Goal: Use online tool/utility: Utilize a website feature to perform a specific function

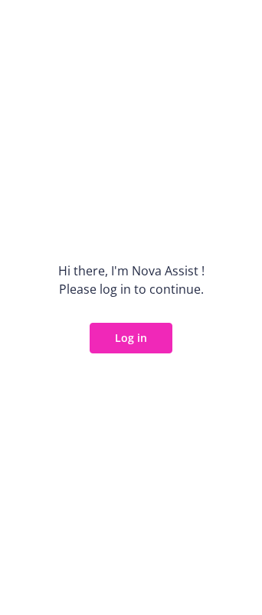
click at [122, 342] on button "Log in" at bounding box center [131, 338] width 83 height 31
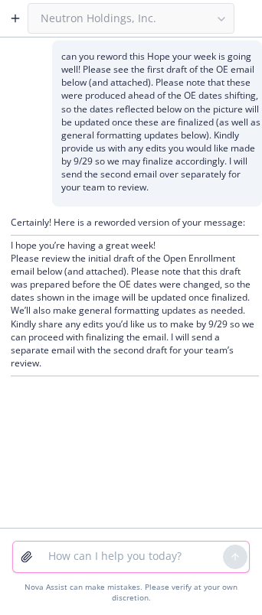
drag, startPoint x: 62, startPoint y: 558, endPoint x: 28, endPoint y: 555, distance: 34.6
click at [62, 558] on textarea at bounding box center [131, 557] width 184 height 31
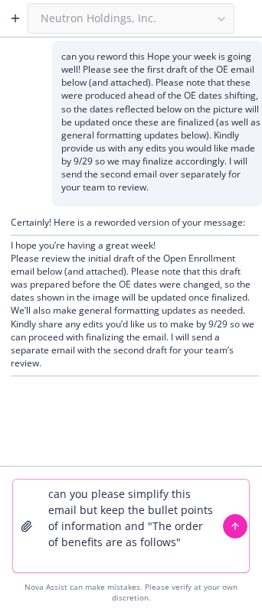
click at [136, 557] on textarea "can you please simplify this email but keep the bullet points of information an…" at bounding box center [131, 526] width 184 height 93
drag, startPoint x: 136, startPoint y: 557, endPoint x: 115, endPoint y: 553, distance: 21.8
click at [136, 557] on textarea "can you please simplify this email but keep the bullet points of information an…" at bounding box center [131, 526] width 184 height 93
click at [115, 553] on textarea "can you please simplify this email but keep the bullet points of information an…" at bounding box center [131, 526] width 184 height 93
paste textarea "Hope you had a great weekend. We received confirmation from UHC that according …"
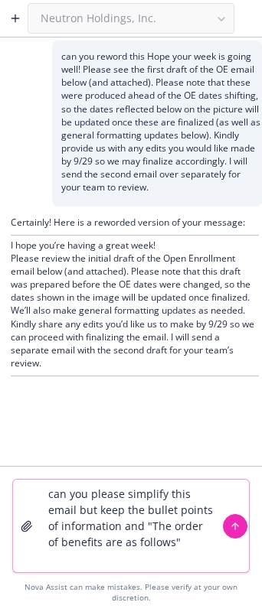
type textarea "can you please simplify this email but keep the bullet points of information an…"
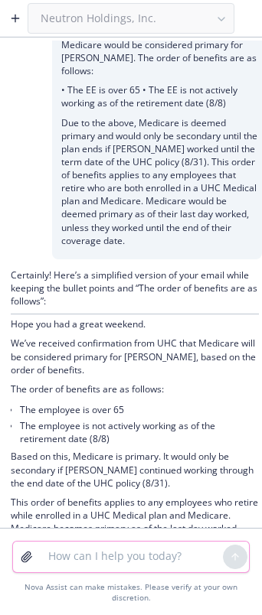
scroll to position [494, 0]
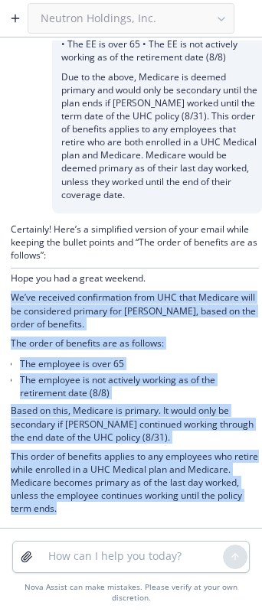
drag, startPoint x: 119, startPoint y: 503, endPoint x: 11, endPoint y: 304, distance: 227.0
click at [11, 304] on div "Certainly! Here’s a simplified version of your email while keeping the bullet p…" at bounding box center [135, 371] width 248 height 296
copy div "We’ve received confirmation from UHC that Medicare will be considered primary f…"
